Goal: Check status

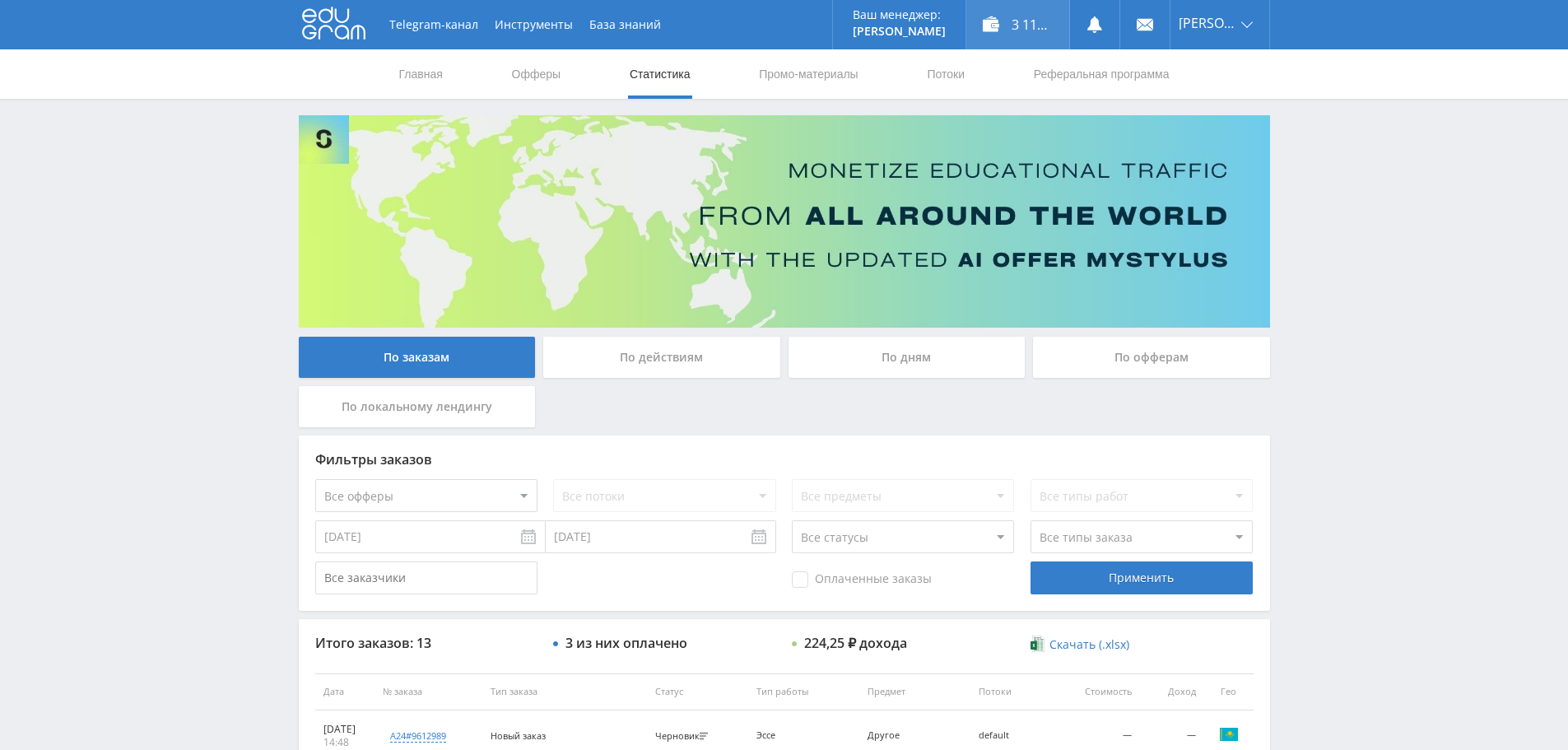
click at [980, 29] on div "3 117,25 ₽" at bounding box center [1018, 24] width 103 height 50
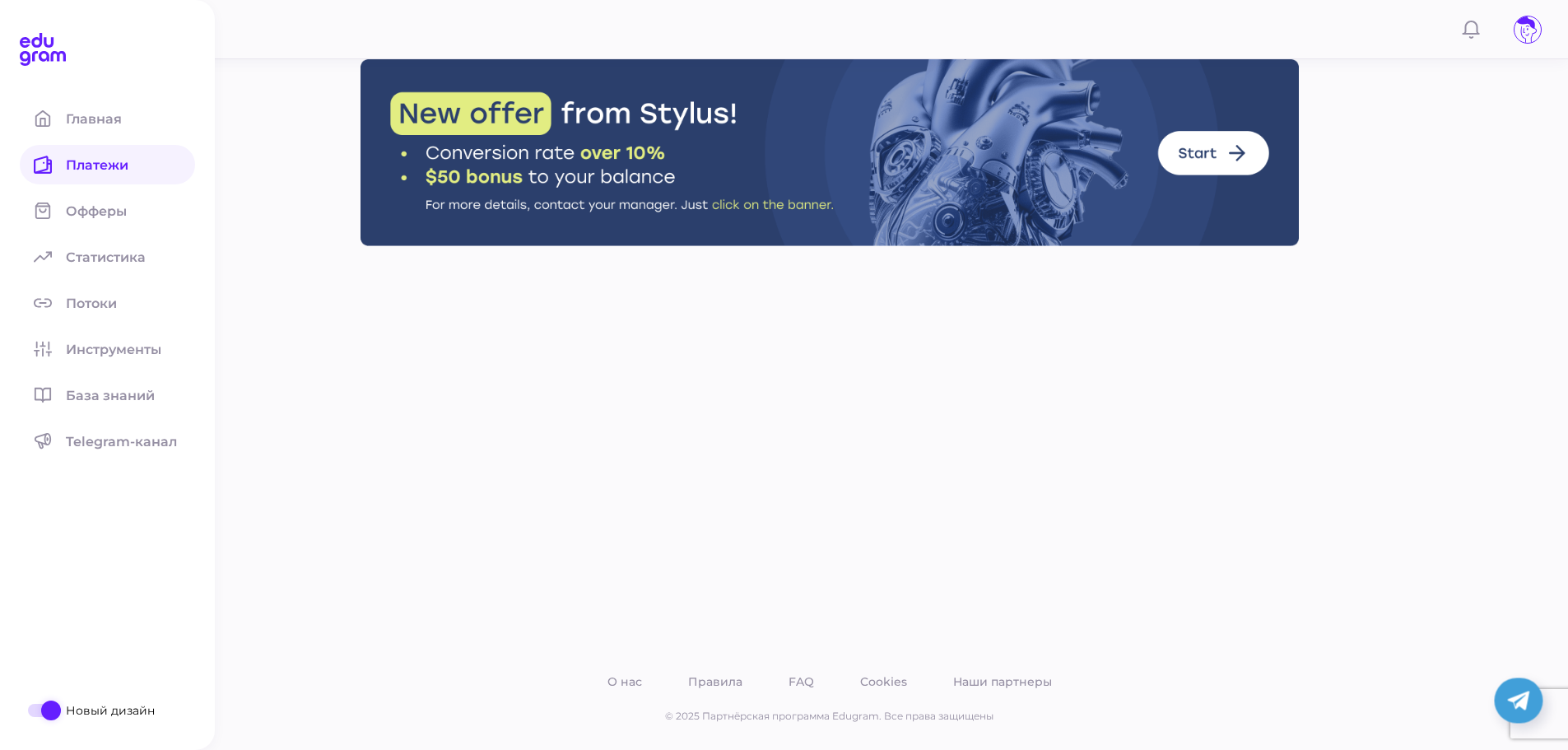
click at [100, 171] on span "Платежи" at bounding box center [107, 165] width 82 height 16
click at [118, 157] on link "Платежи" at bounding box center [107, 164] width 175 height 40
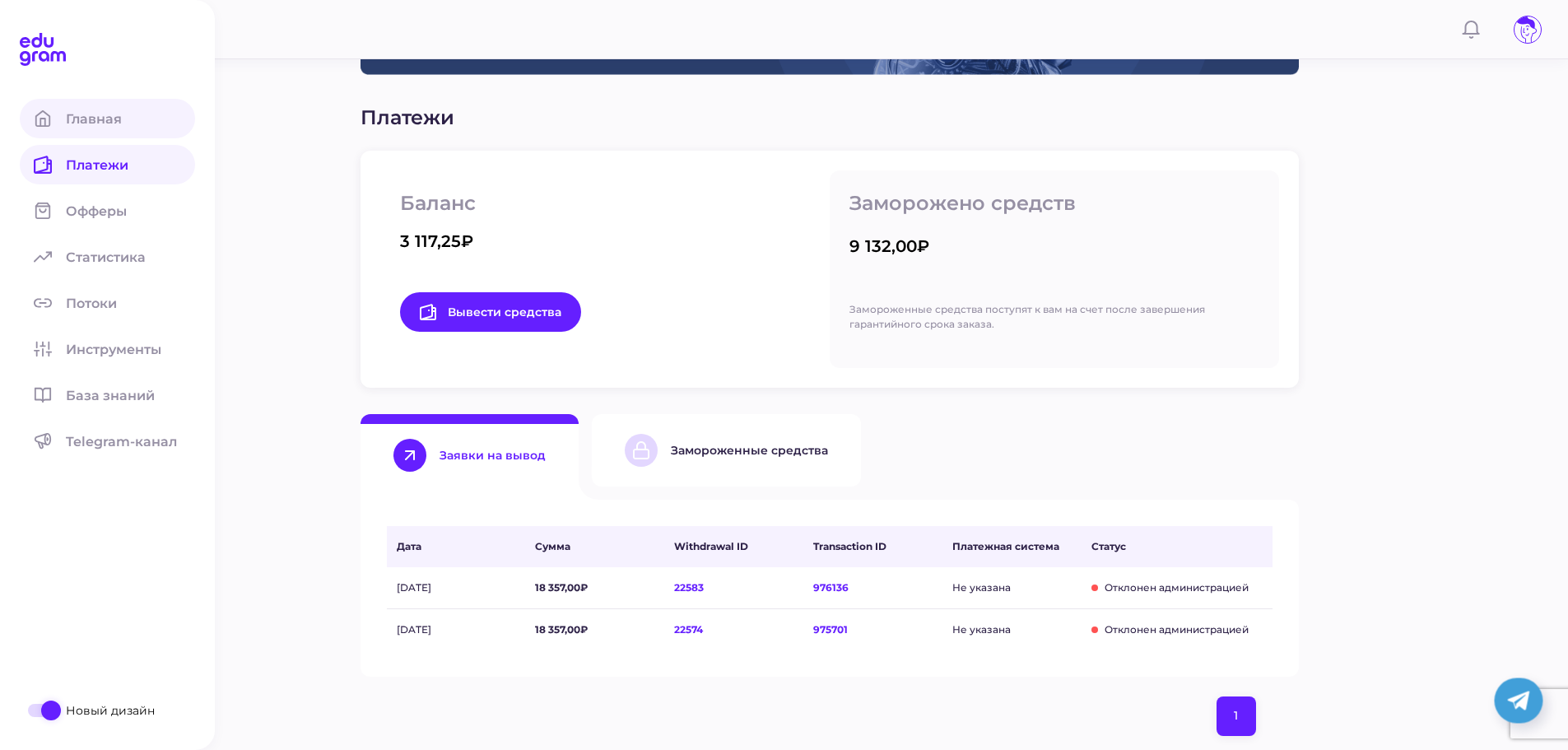
scroll to position [247, 0]
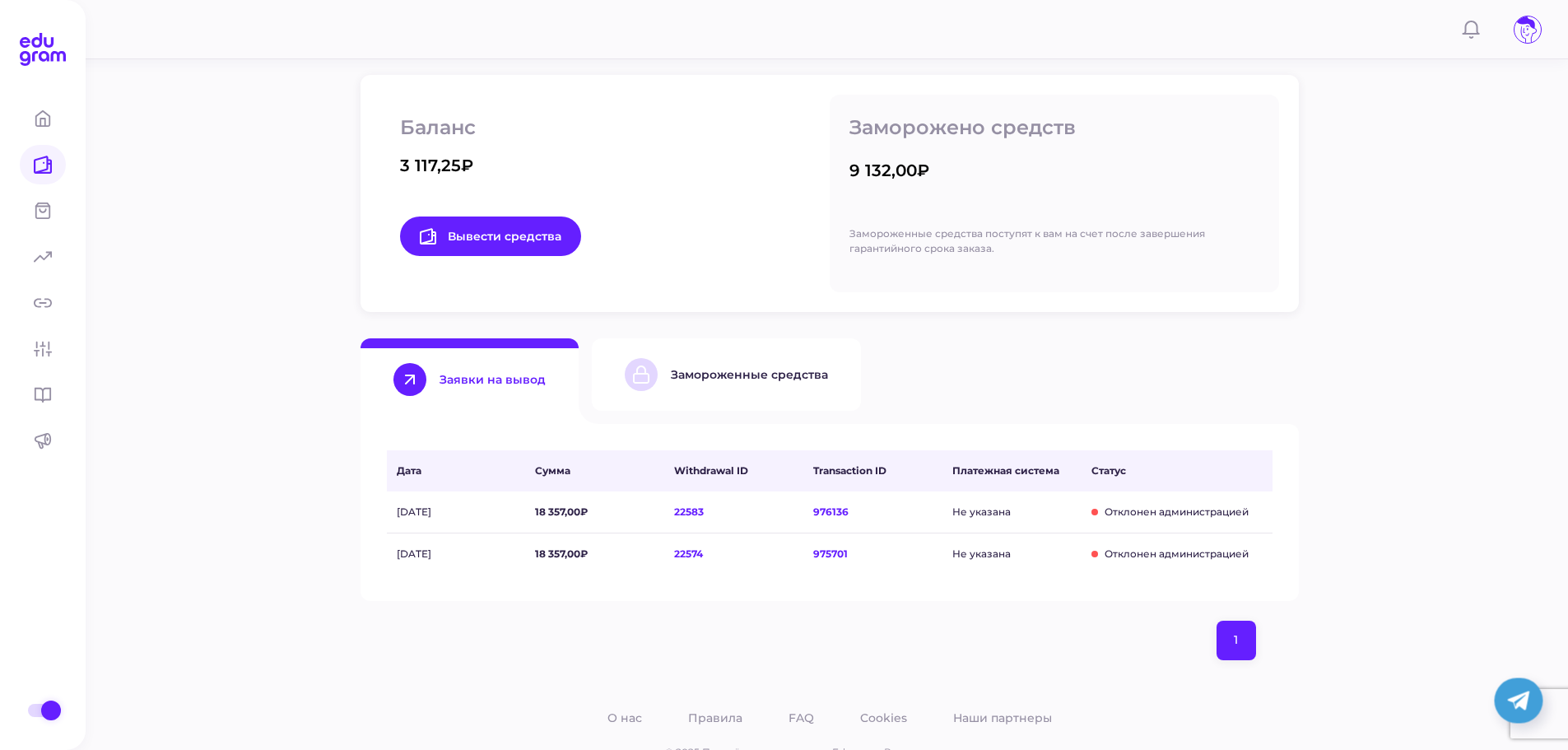
click at [697, 398] on button "Замороженные средства" at bounding box center [726, 375] width 269 height 72
